Goal: Task Accomplishment & Management: Complete application form

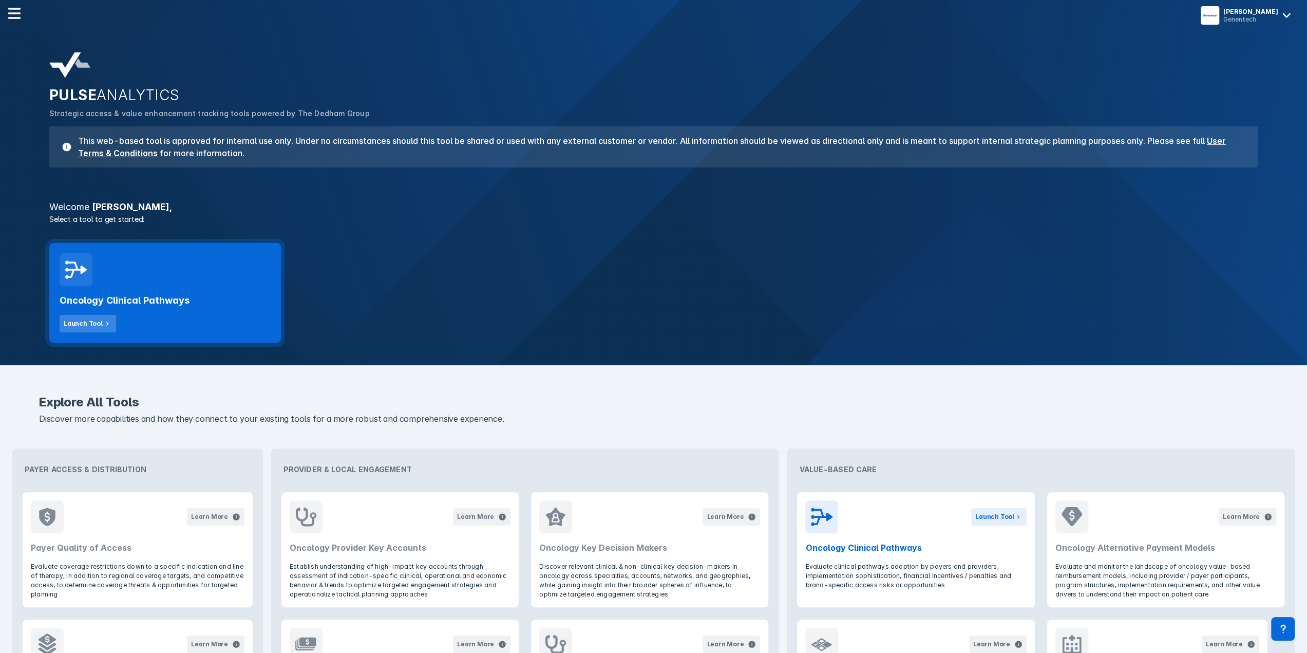
click at [90, 319] on div "Launch Tool" at bounding box center [83, 323] width 39 height 9
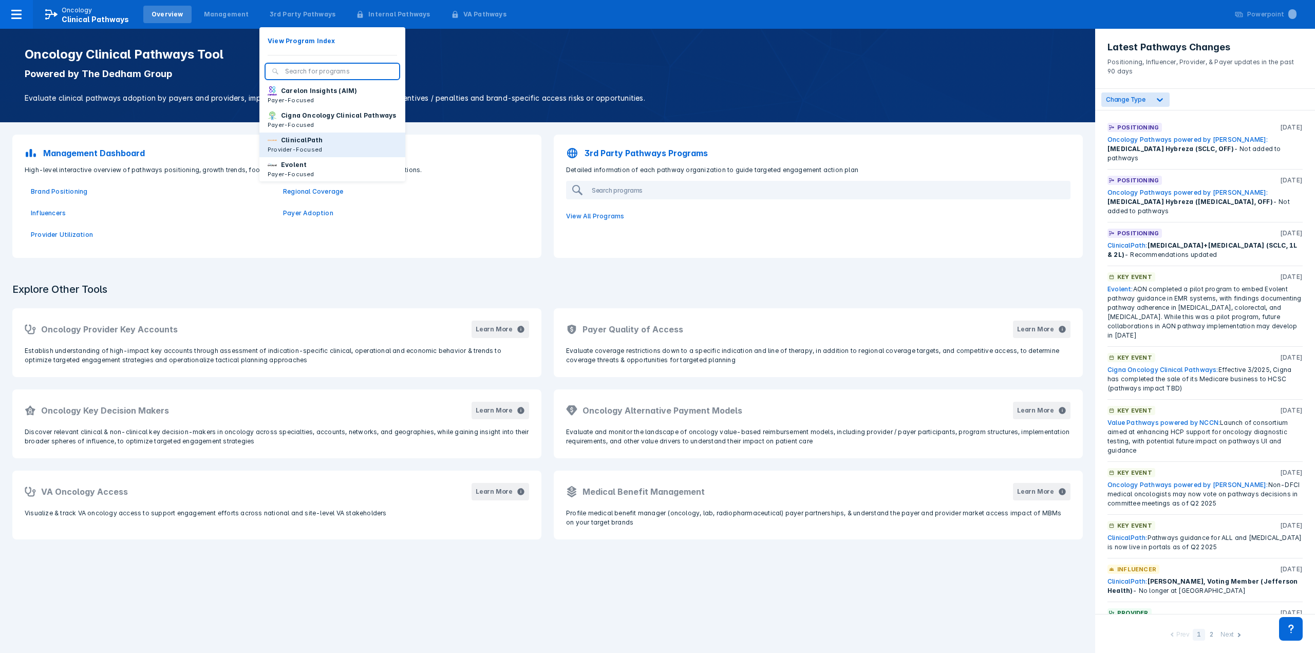
click at [291, 145] on p "ClinicalPath" at bounding box center [302, 140] width 42 height 9
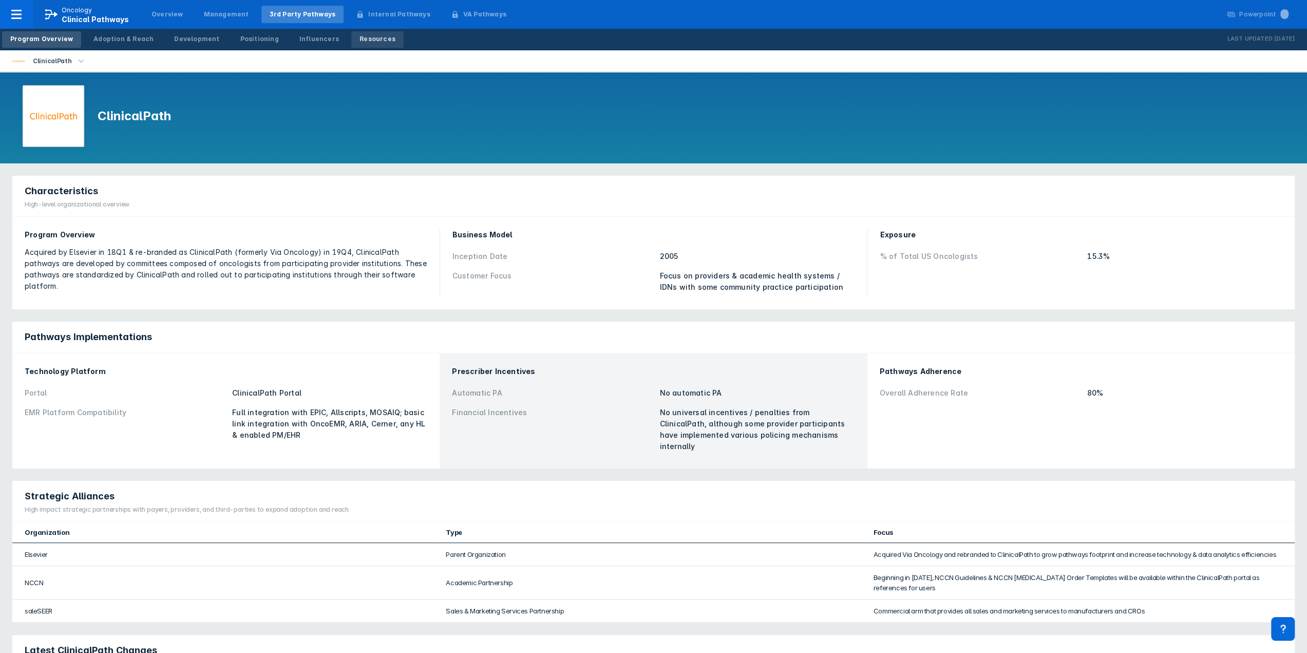
click at [360, 42] on div "Resources" at bounding box center [378, 38] width 36 height 9
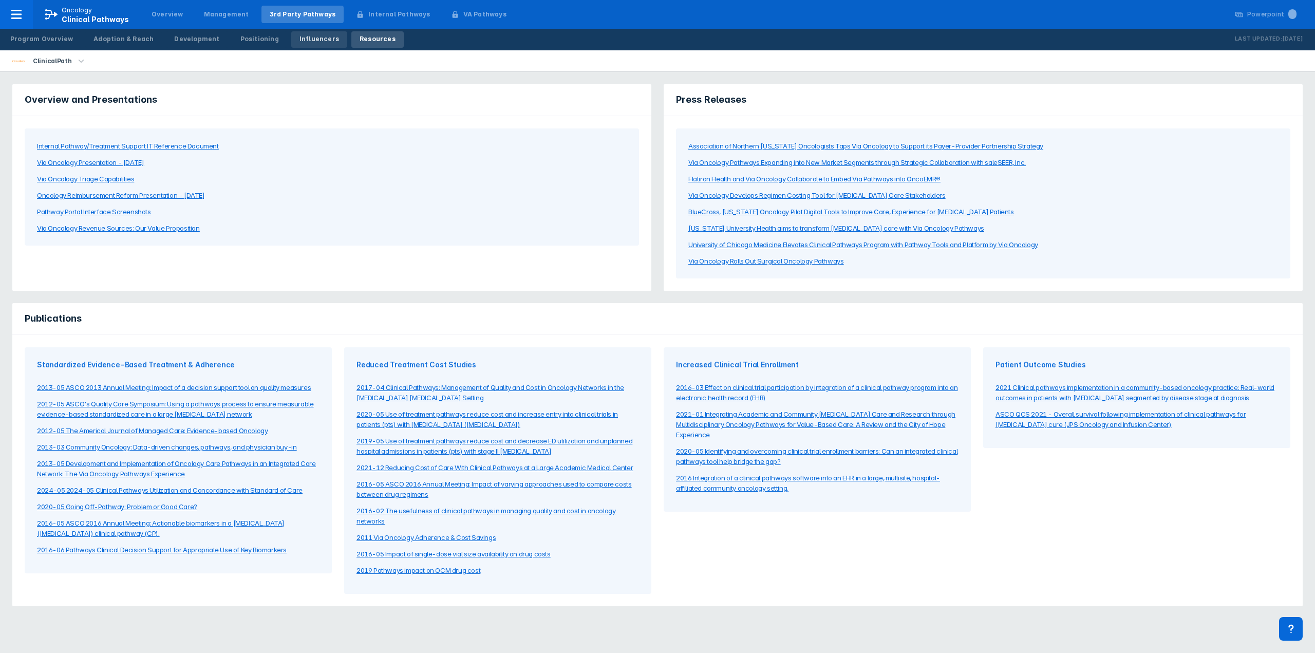
click at [316, 37] on div "Influencers" at bounding box center [319, 38] width 40 height 9
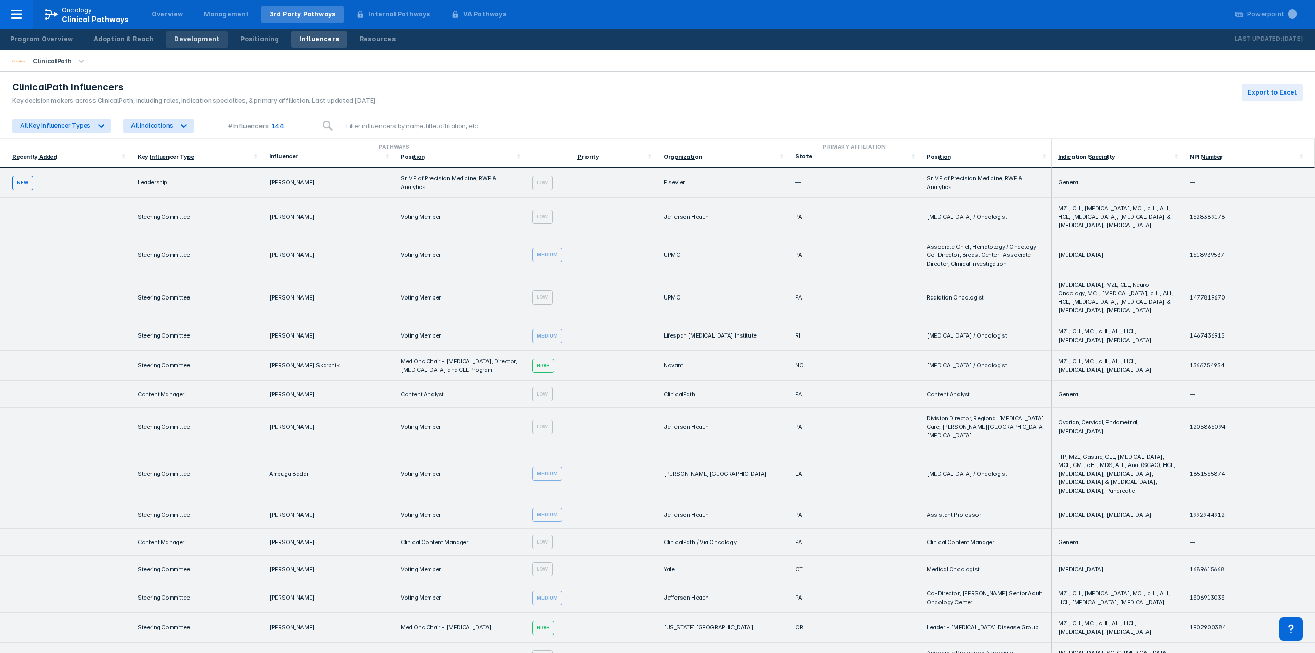
click at [187, 40] on div "Development" at bounding box center [196, 38] width 45 height 9
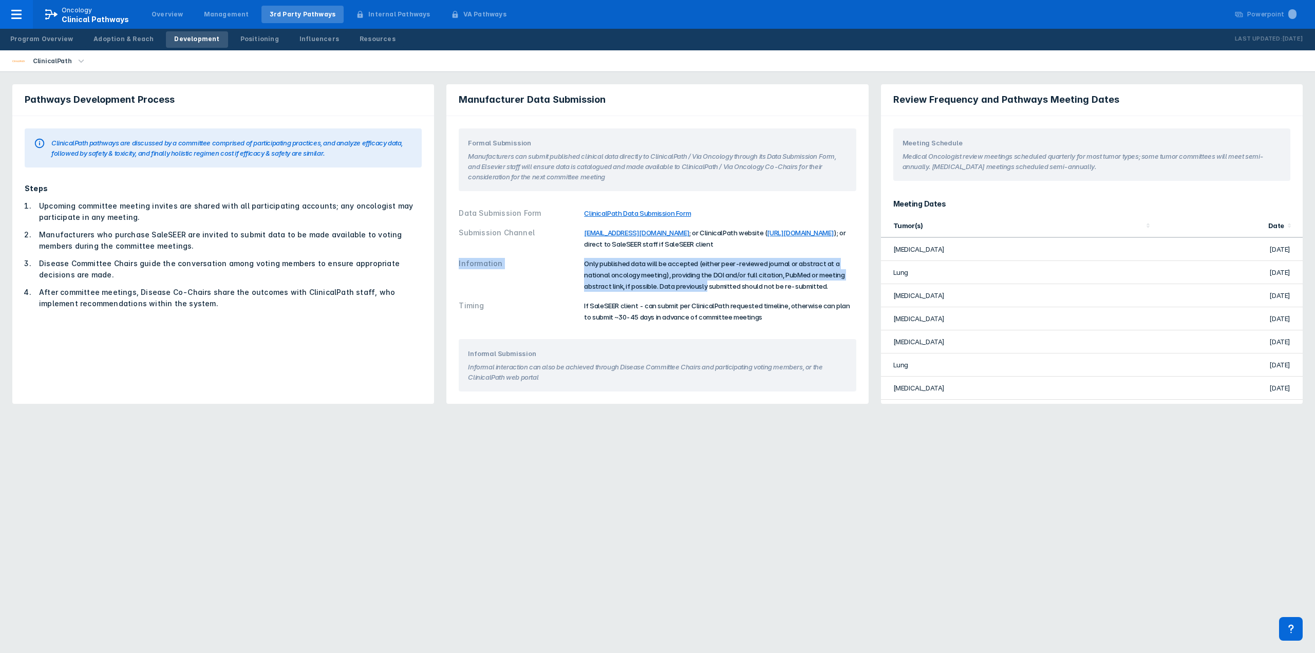
drag, startPoint x: 663, startPoint y: 260, endPoint x: 706, endPoint y: 304, distance: 61.4
click at [706, 304] on div "Data Submission Form ClinicalPath Data Submission Form Submission Channel [EMAI…" at bounding box center [657, 264] width 397 height 123
click at [706, 296] on div "Information Only published data will be accepted (either peer-reviewed journal …" at bounding box center [657, 275] width 397 height 42
drag, startPoint x: 820, startPoint y: 307, endPoint x: 634, endPoint y: 272, distance: 189.3
click at [634, 272] on div "Data Submission Form ClinicalPath Data Submission Form Submission Channel [EMAI…" at bounding box center [657, 264] width 397 height 123
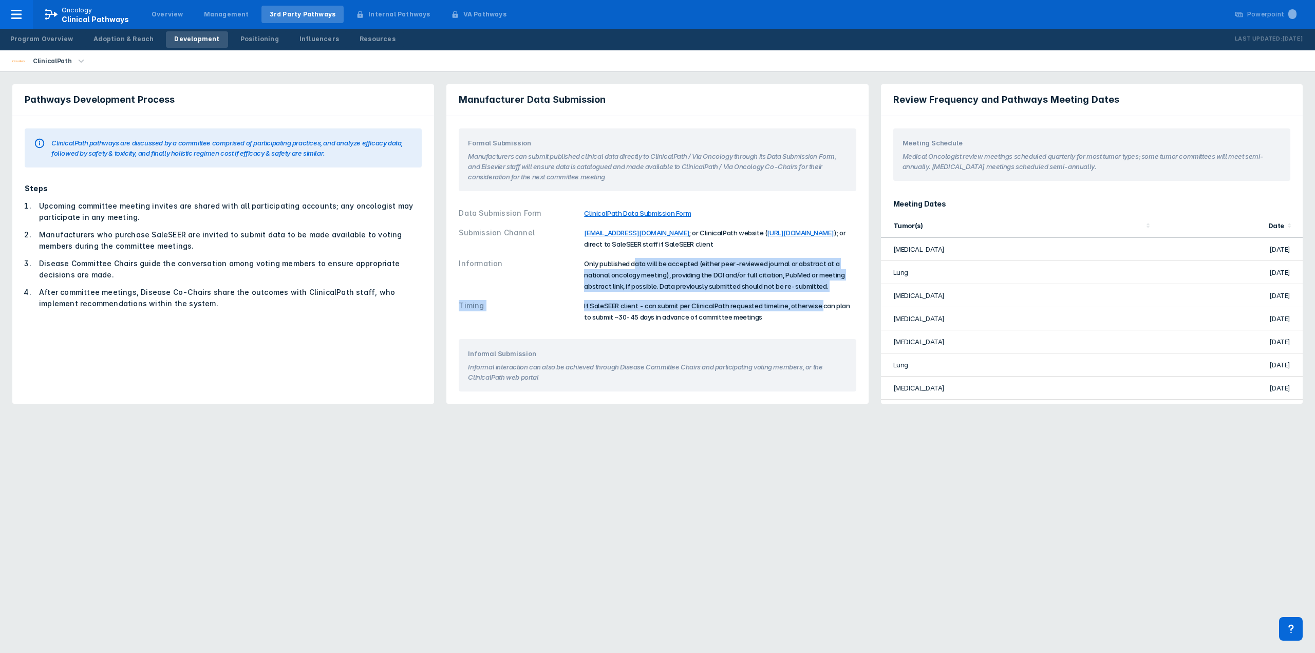
click at [634, 272] on span "Only published data will be accepted (either peer-reviewed journal or abstract …" at bounding box center [714, 274] width 260 height 31
drag, startPoint x: 599, startPoint y: 280, endPoint x: 832, endPoint y: 306, distance: 234.6
click at [832, 296] on div "Information Only published data will be accepted (either peer-reviewed journal …" at bounding box center [657, 275] width 397 height 42
click at [831, 292] on div "Only published data will be accepted (either peer-reviewed journal or abstract …" at bounding box center [720, 275] width 272 height 34
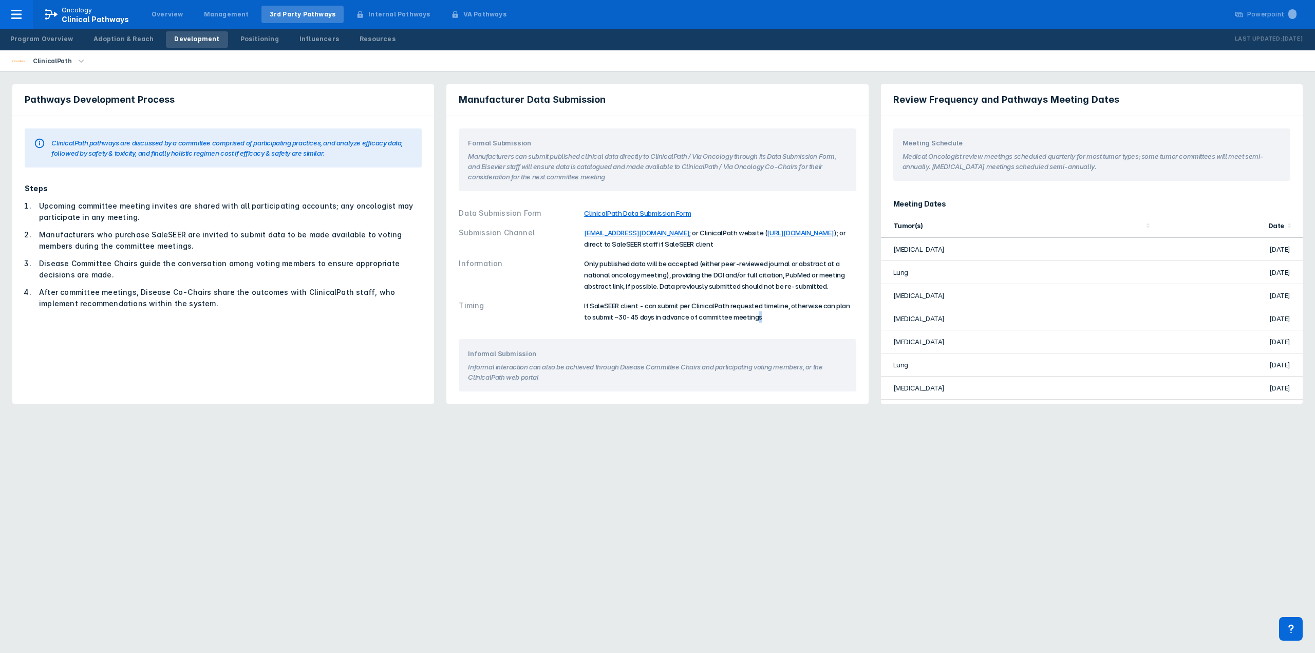
drag, startPoint x: 746, startPoint y: 327, endPoint x: 777, endPoint y: 330, distance: 31.0
click at [778, 323] on div "If SaleSEER client - can submit per ClinicalPath requested timeline, otherwise …" at bounding box center [720, 311] width 272 height 23
click at [777, 323] on div "If SaleSEER client - can submit per ClinicalPath requested timeline, otherwise …" at bounding box center [720, 311] width 272 height 23
drag, startPoint x: 758, startPoint y: 328, endPoint x: 637, endPoint y: 317, distance: 121.7
click at [637, 317] on div "If SaleSEER client - can submit per ClinicalPath requested timeline, otherwise …" at bounding box center [720, 311] width 272 height 23
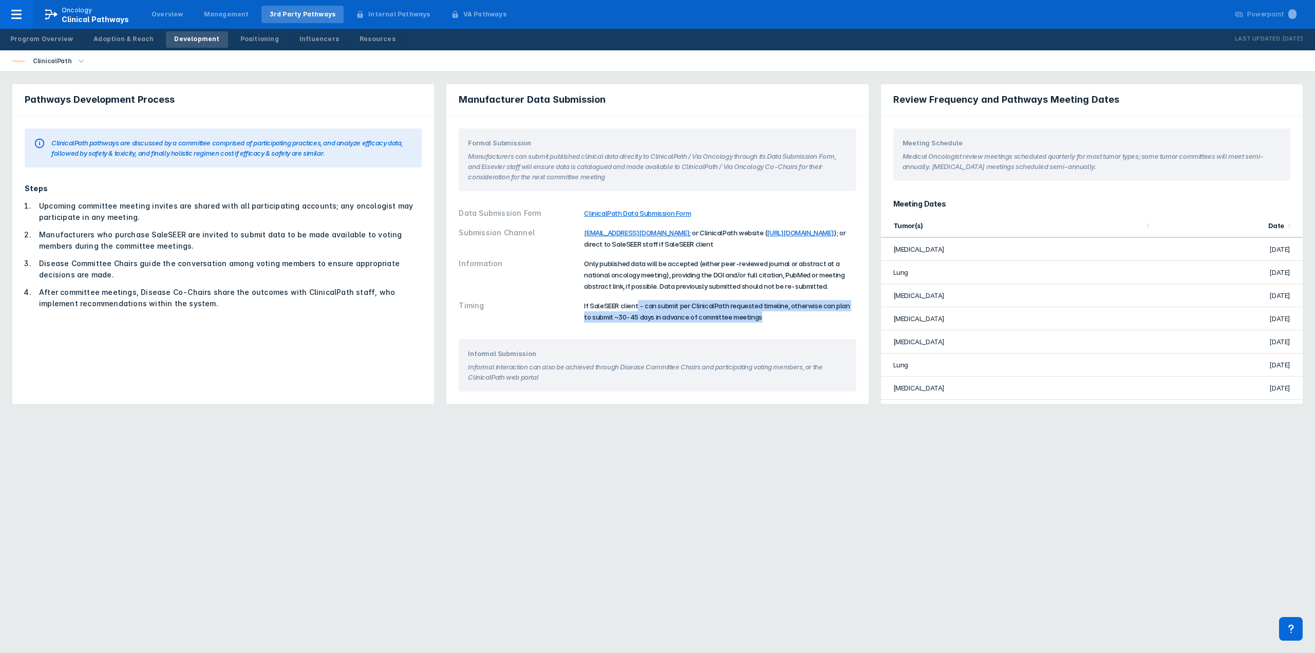
click at [637, 317] on span "If SaleSEER client - can submit per ClinicalPath requested timeline, otherwise …" at bounding box center [717, 312] width 266 height 20
